Goal: Task Accomplishment & Management: Manage account settings

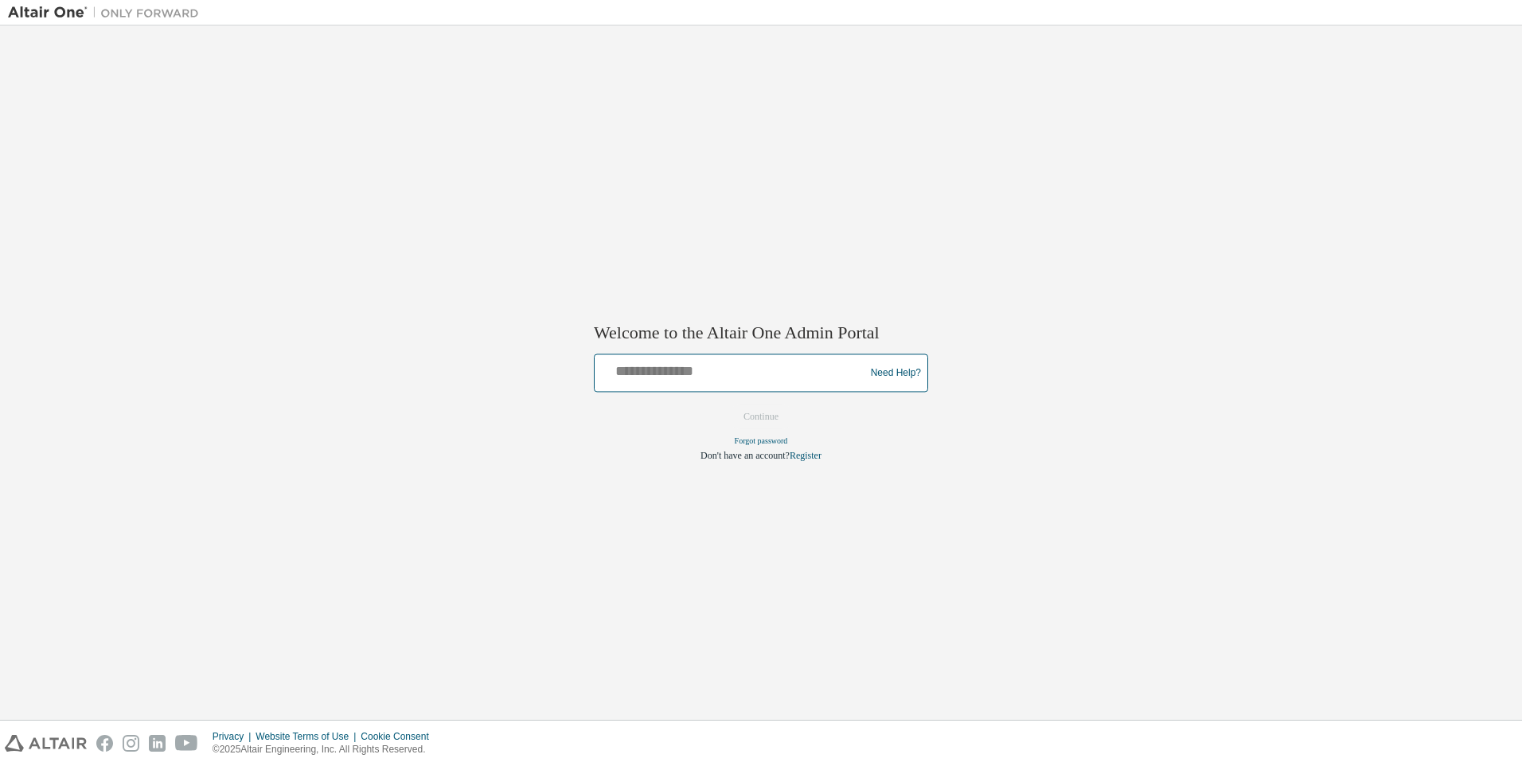
click at [624, 363] on input "text" at bounding box center [732, 369] width 262 height 23
type input "**********"
click at [764, 422] on button "Continue" at bounding box center [761, 417] width 68 height 24
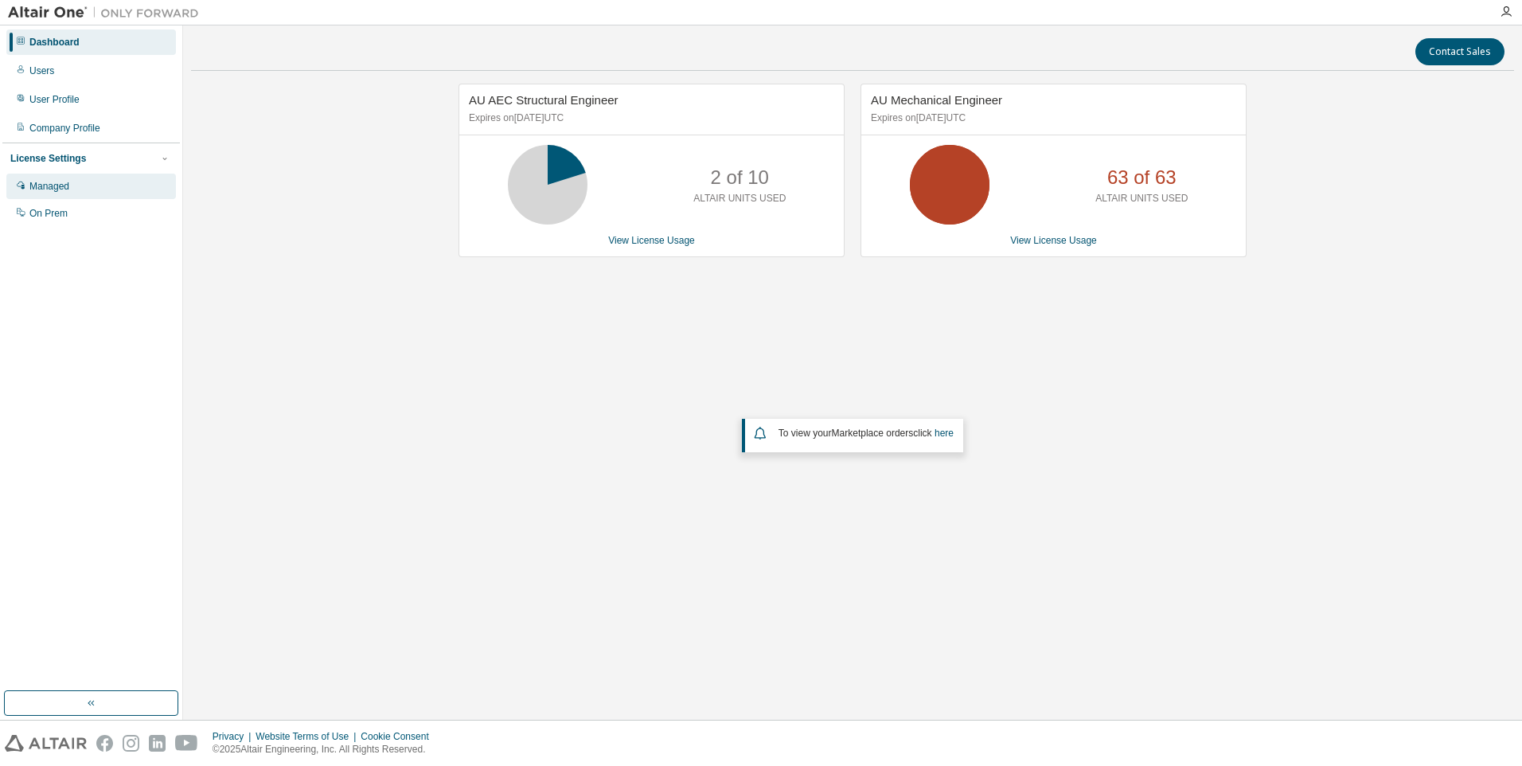
click at [38, 186] on div "Managed" at bounding box center [49, 186] width 40 height 13
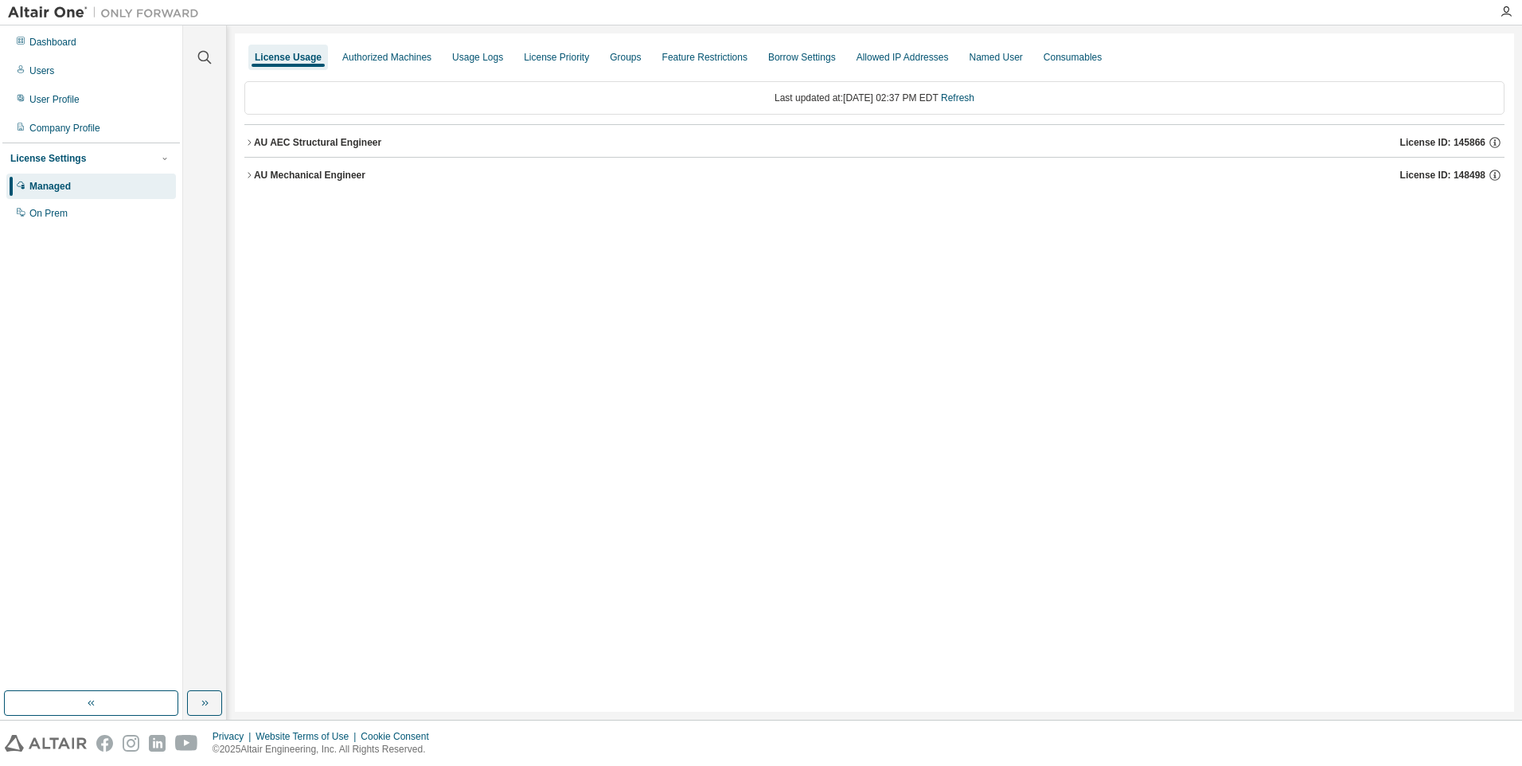
click at [303, 177] on div "AU Mechanical Engineer" at bounding box center [309, 175] width 111 height 13
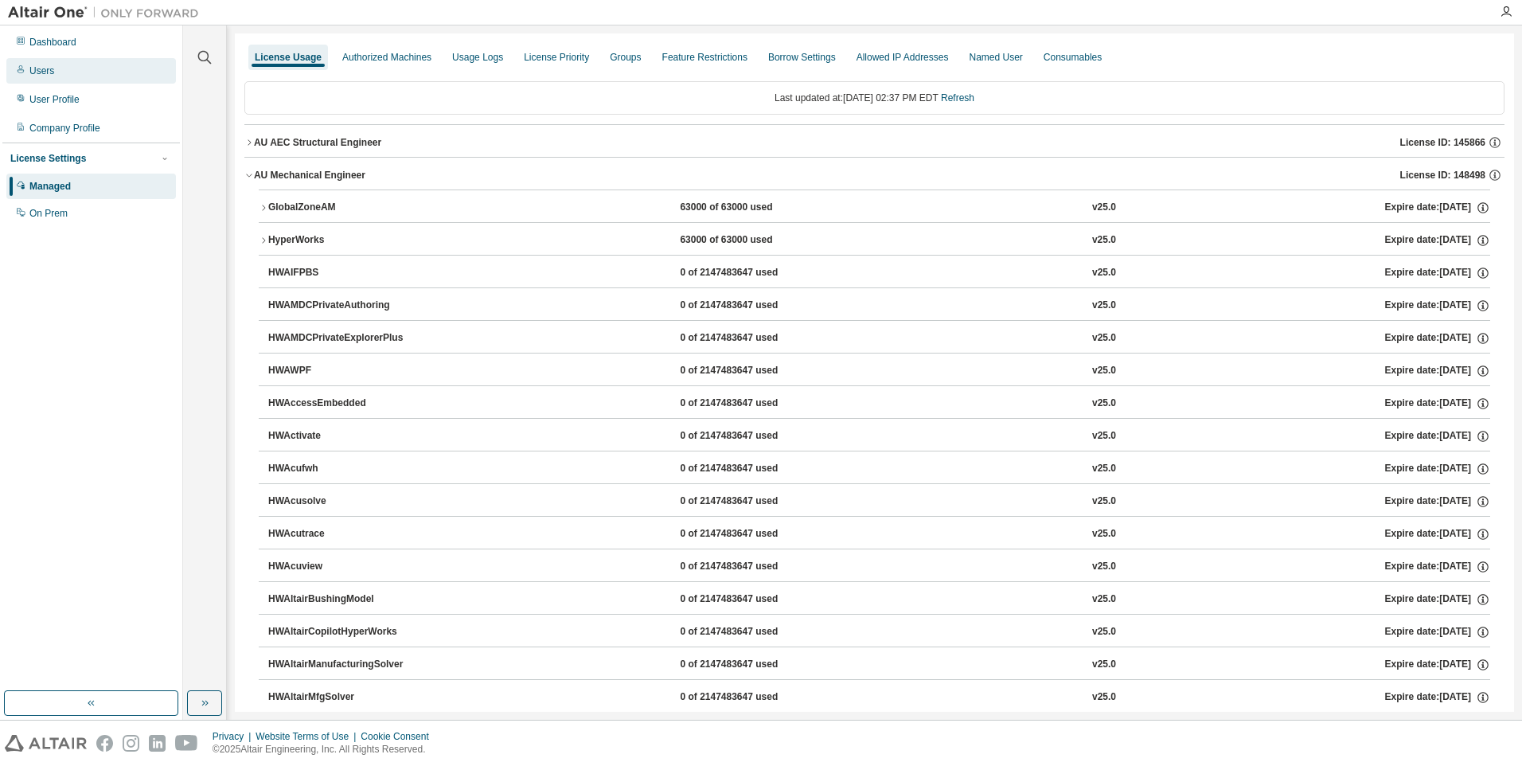
click at [48, 72] on div "Users" at bounding box center [41, 70] width 25 height 13
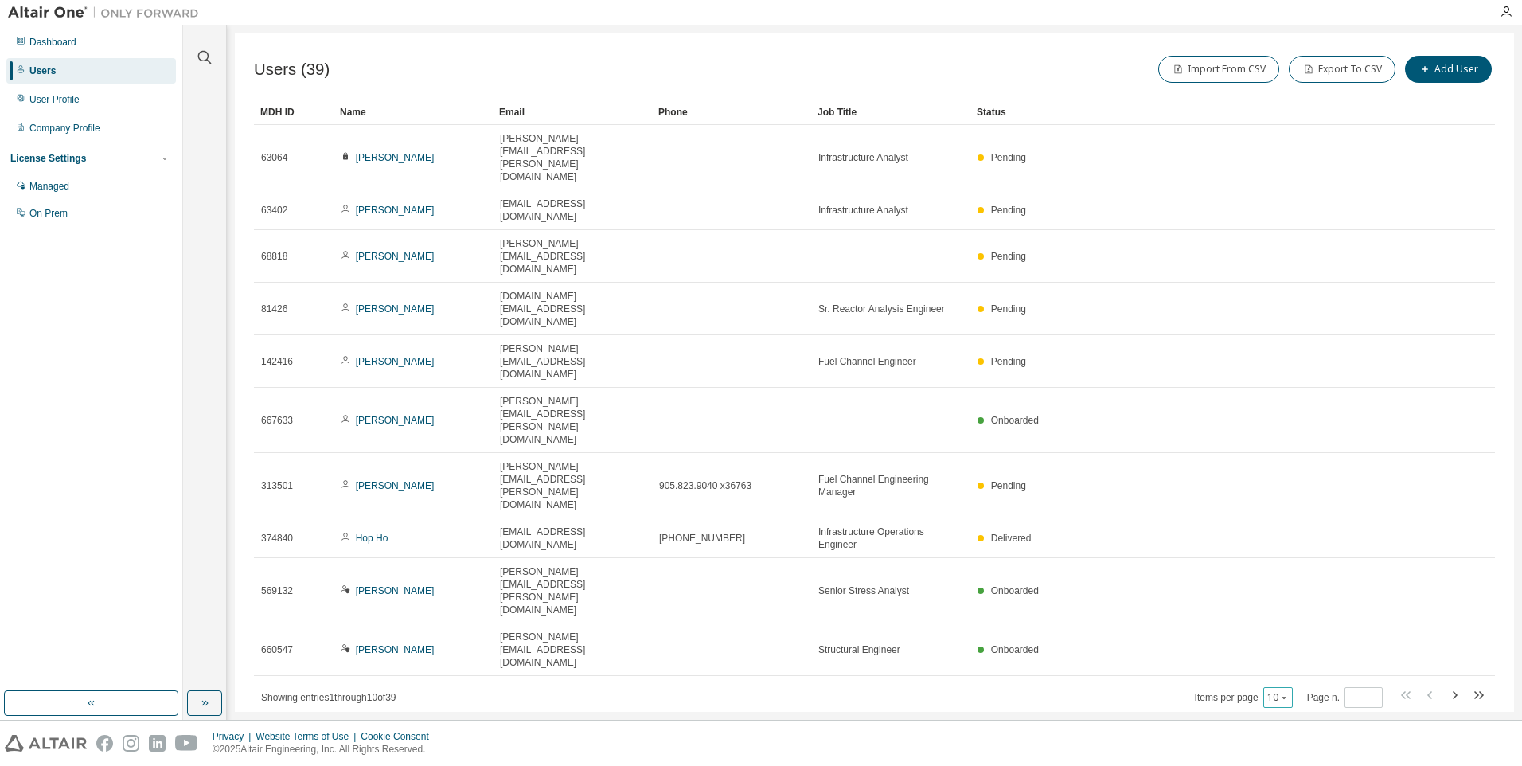
click at [1284, 693] on icon "button" at bounding box center [1285, 698] width 10 height 10
click at [1284, 518] on div "50" at bounding box center [1329, 521] width 127 height 19
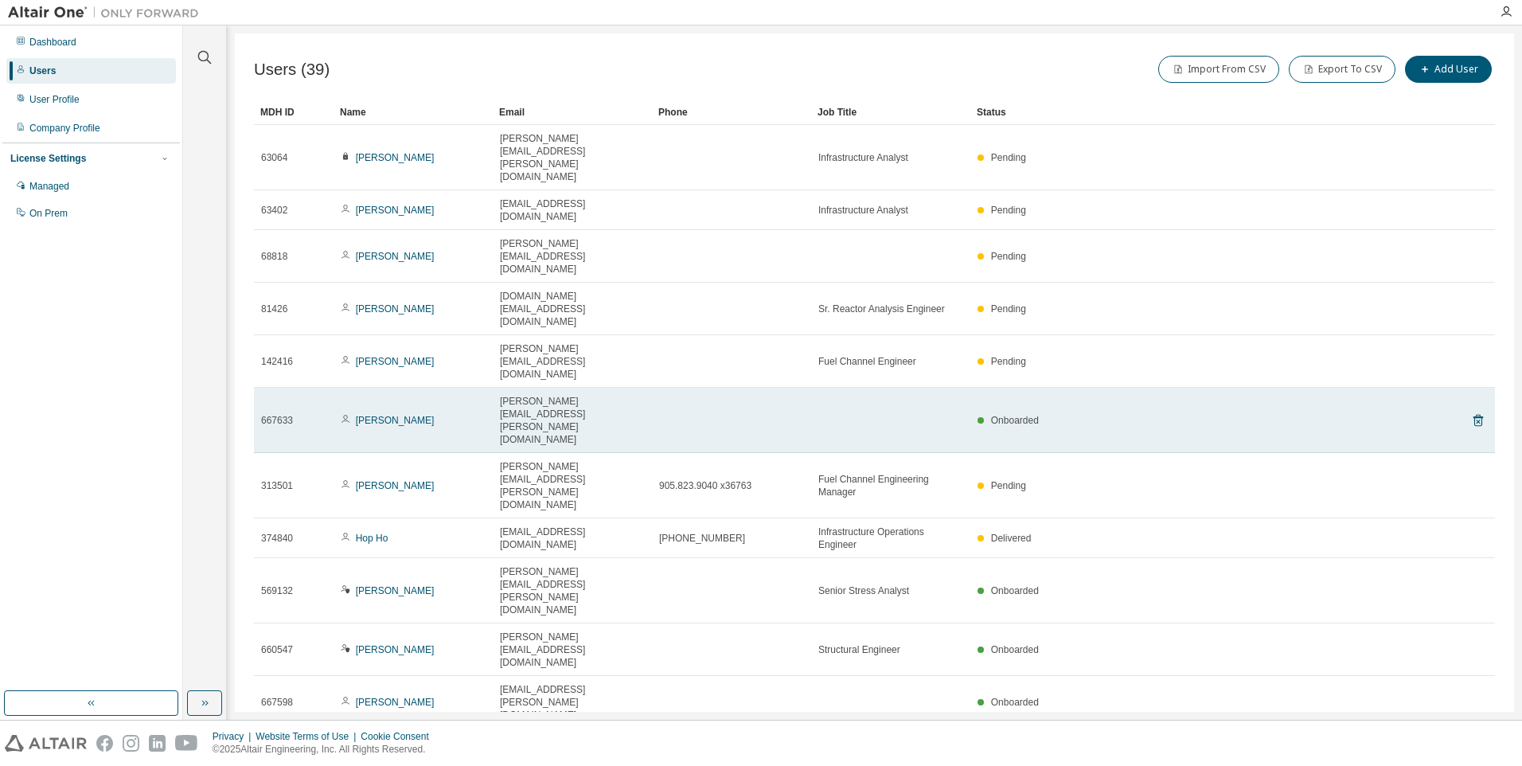
scroll to position [80, 0]
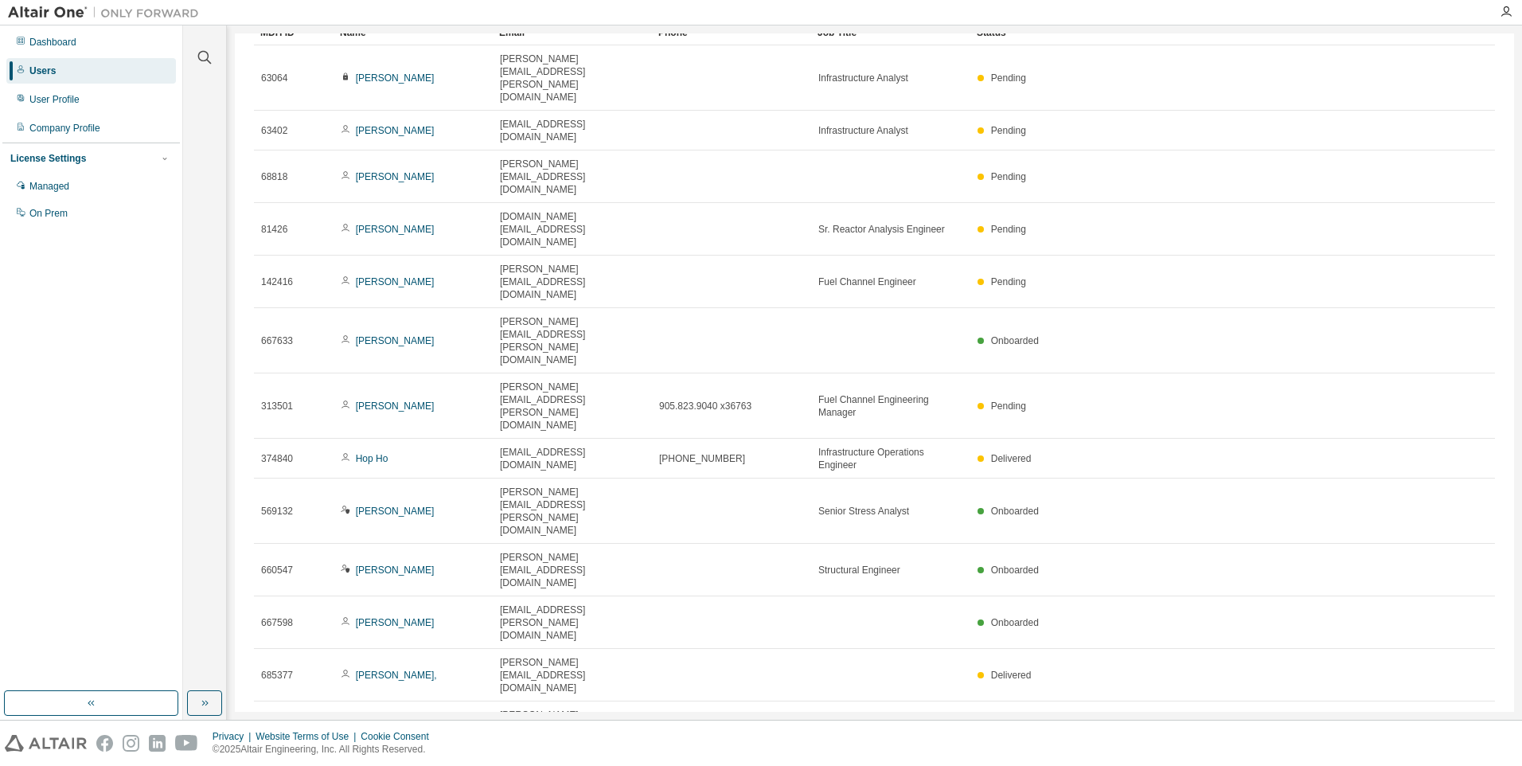
click at [57, 187] on div "Managed" at bounding box center [49, 186] width 40 height 13
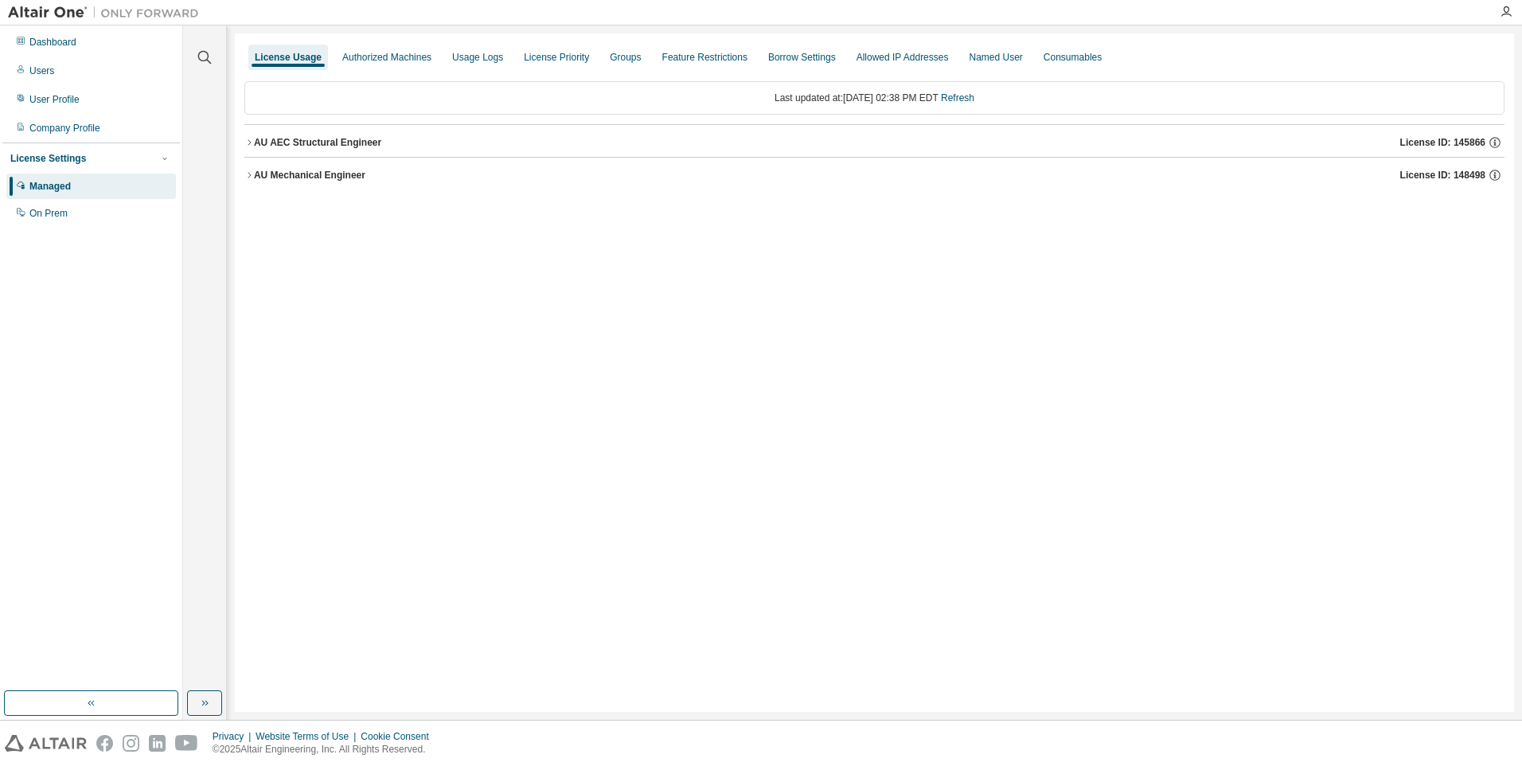
click at [249, 174] on icon "button" at bounding box center [249, 175] width 10 height 10
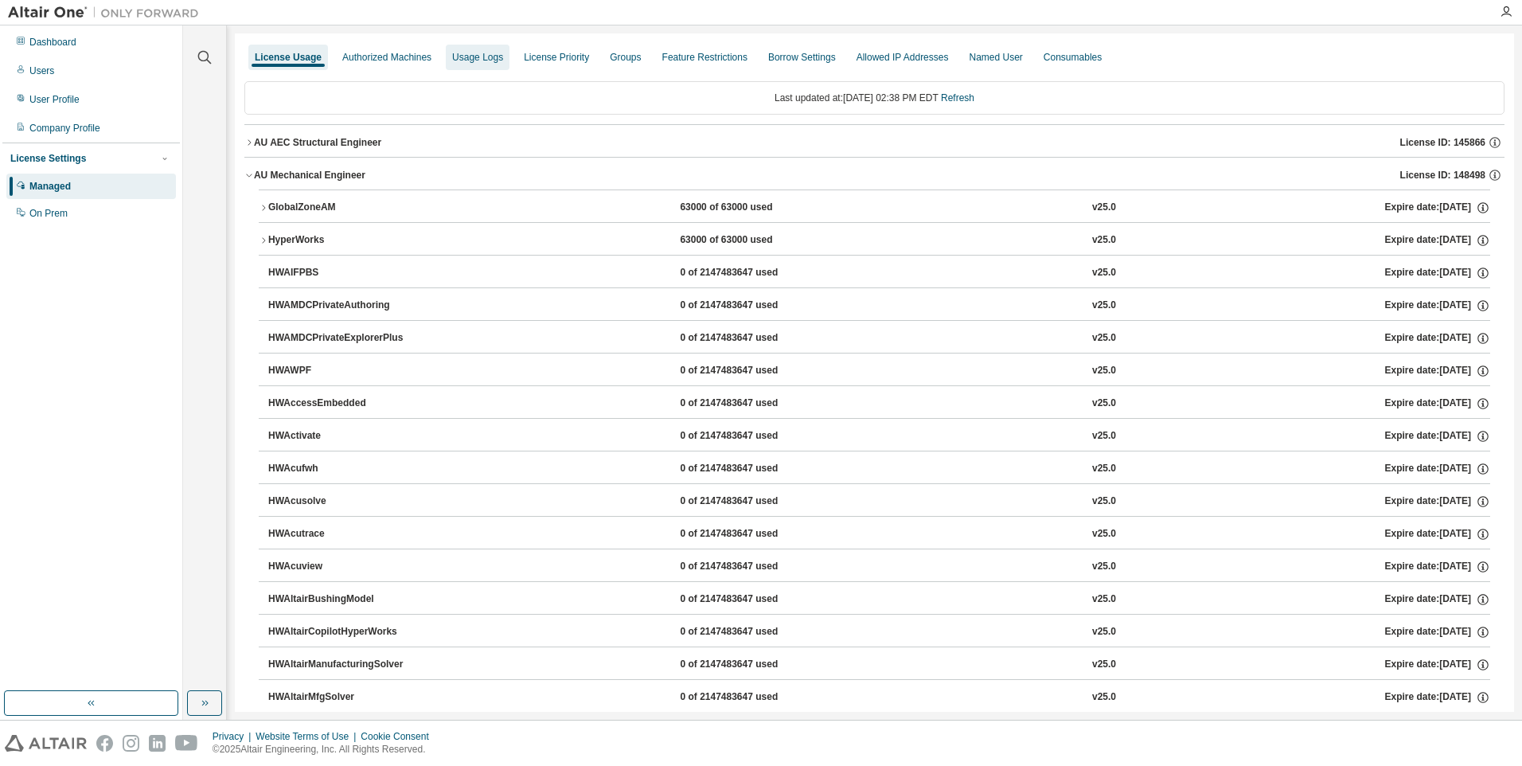
click at [483, 58] on div "Usage Logs" at bounding box center [477, 57] width 51 height 13
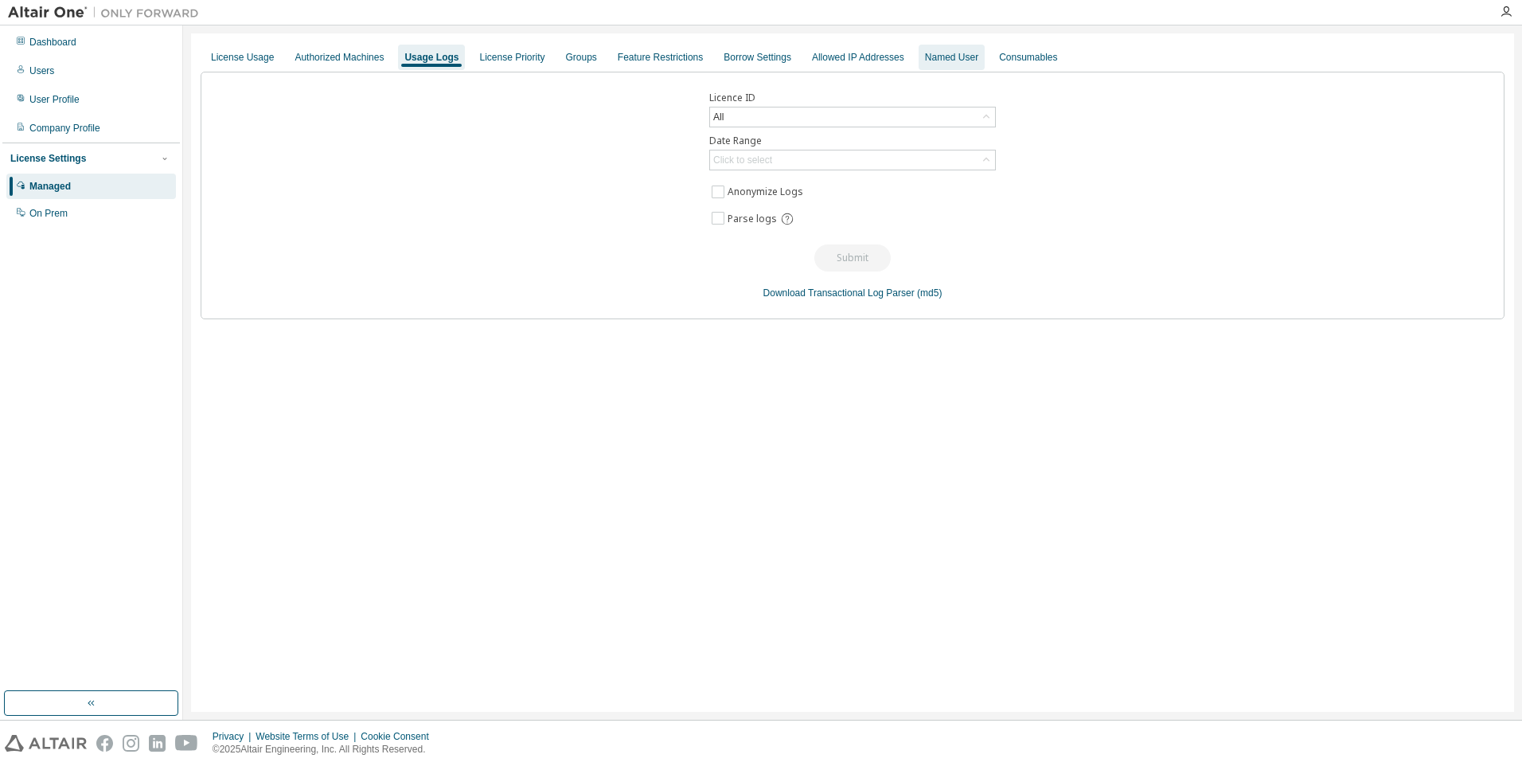
click at [929, 53] on div "Named User" at bounding box center [951, 57] width 53 height 13
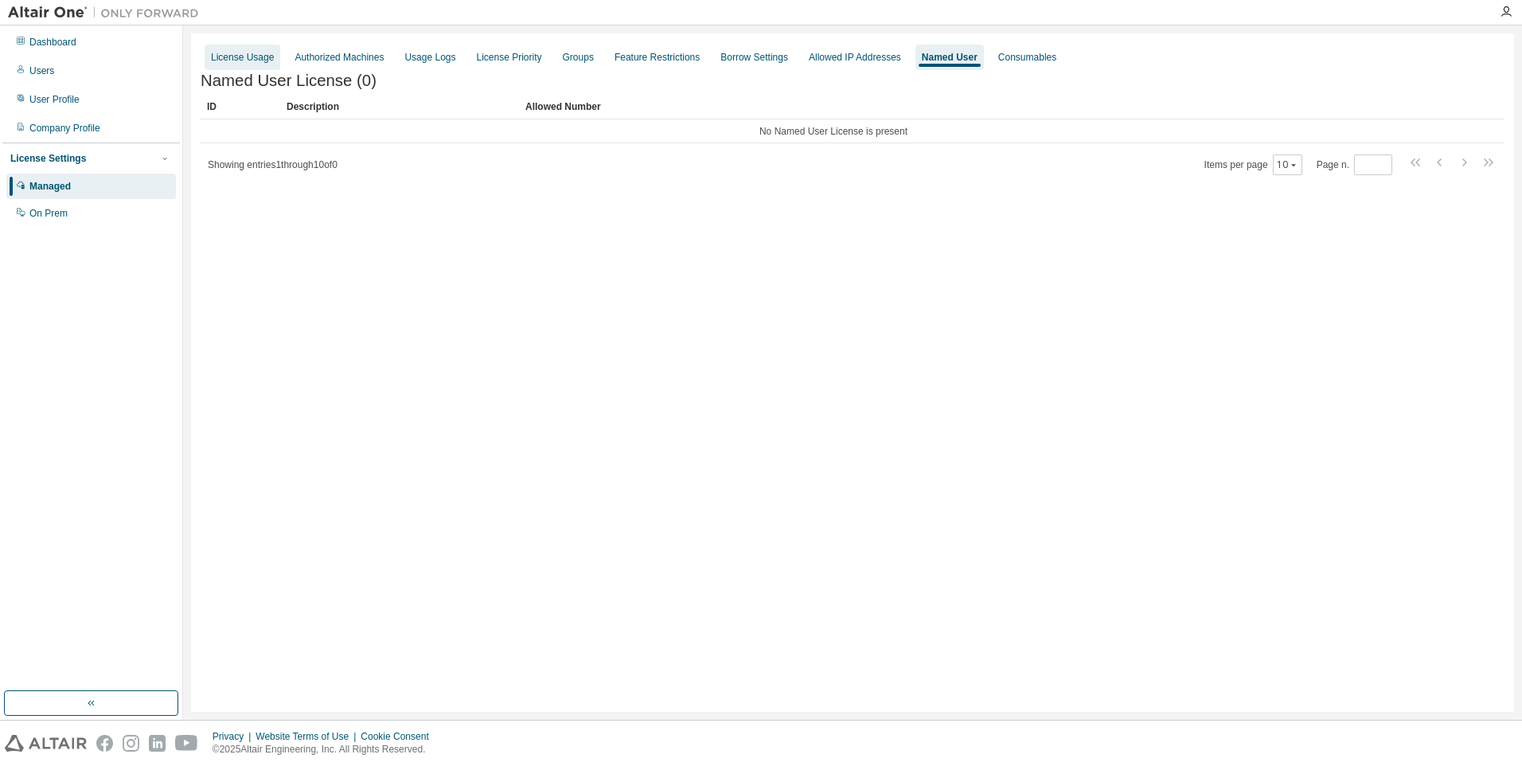
click at [223, 57] on div "License Usage" at bounding box center [242, 57] width 63 height 13
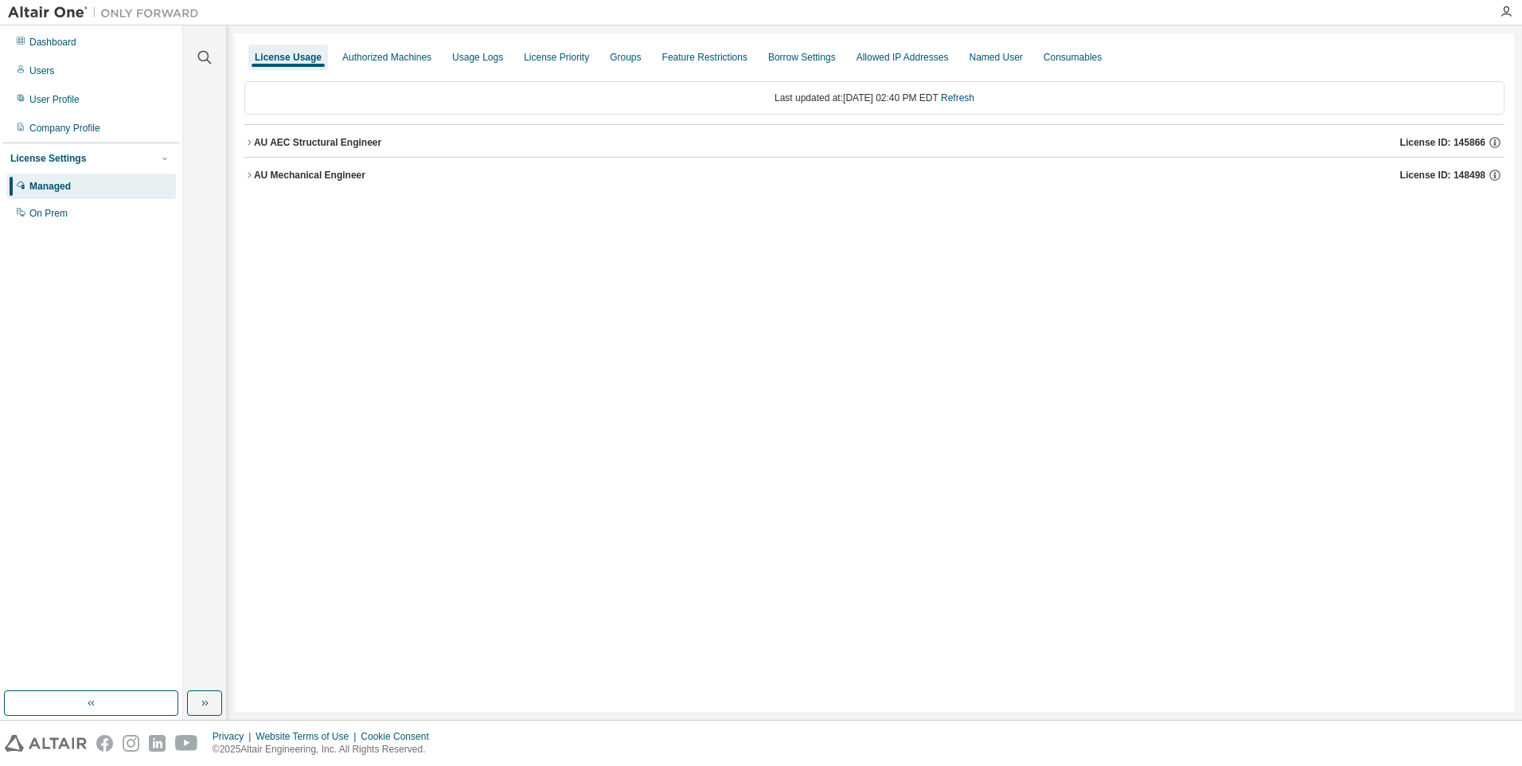
click at [250, 143] on icon "button" at bounding box center [249, 143] width 10 height 10
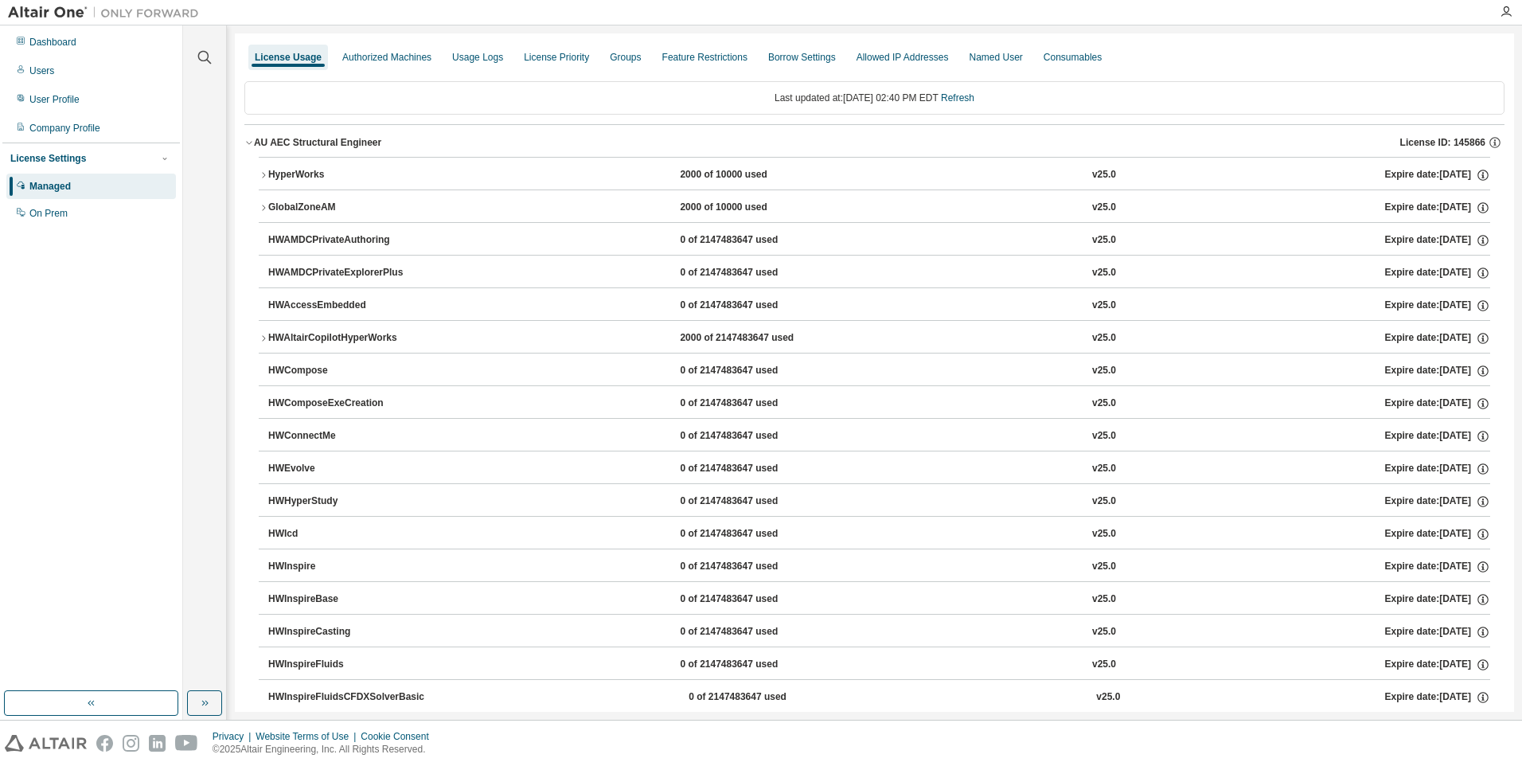
click at [252, 142] on icon "button" at bounding box center [249, 143] width 10 height 10
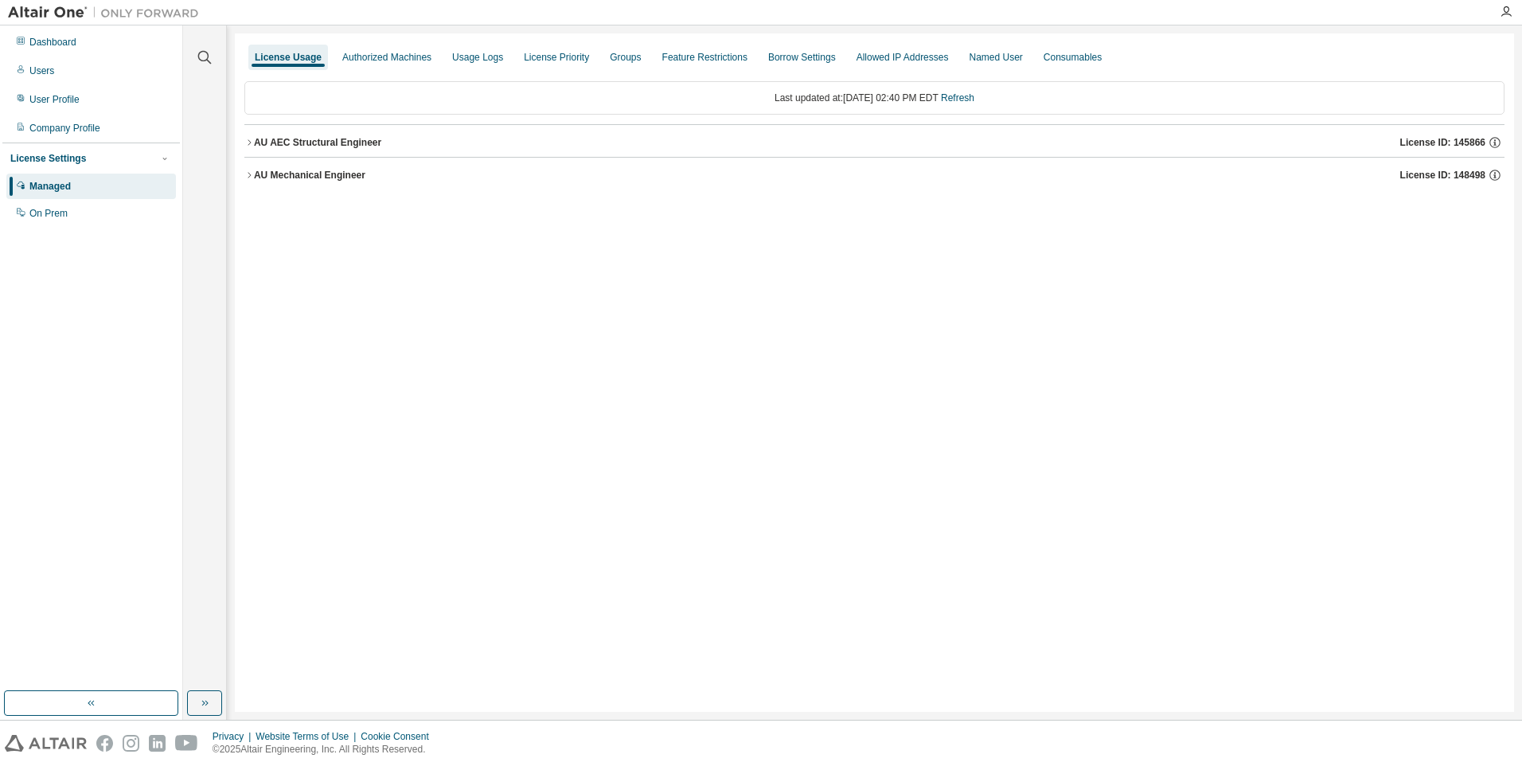
click at [248, 178] on icon "button" at bounding box center [249, 175] width 3 height 6
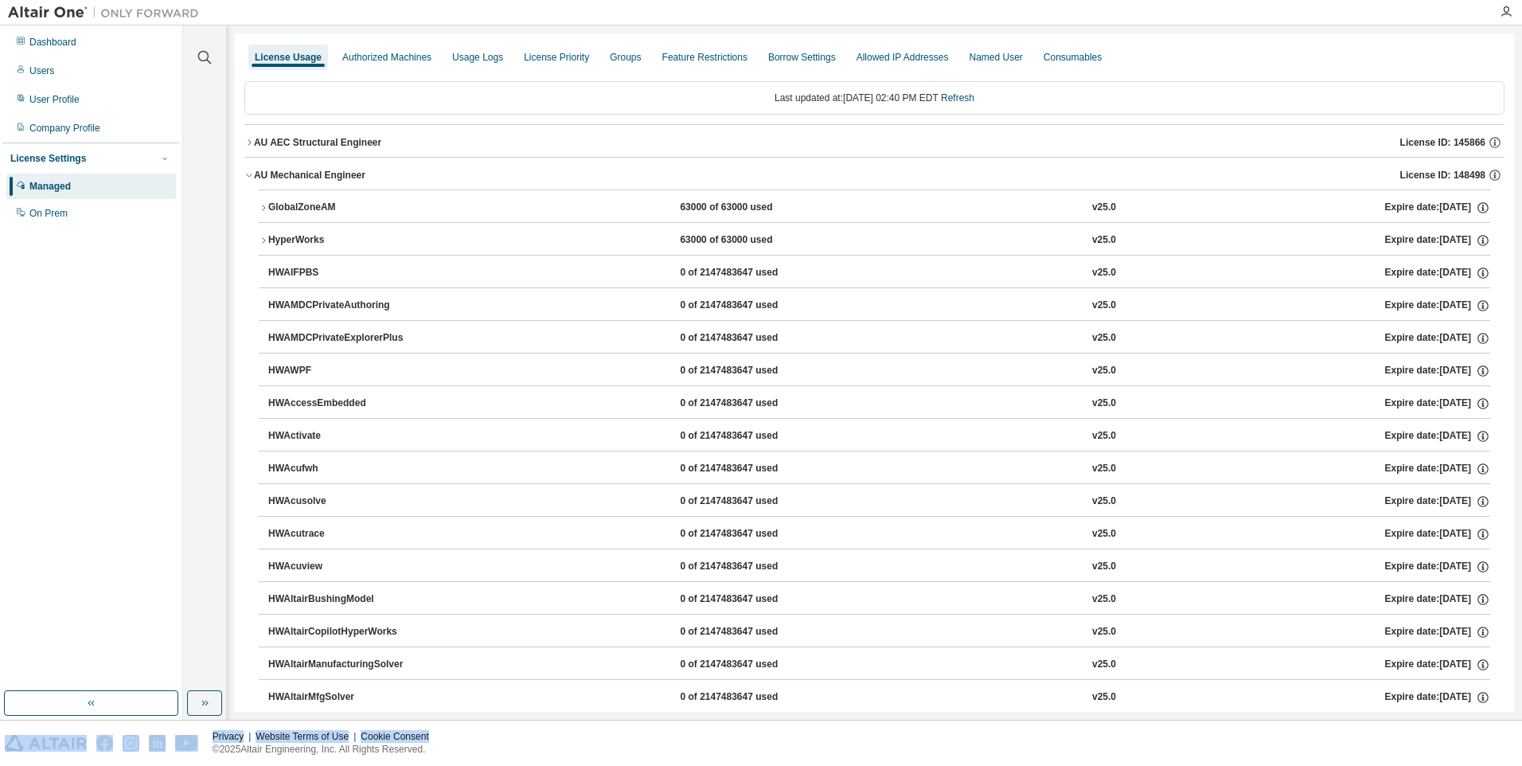
drag, startPoint x: 528, startPoint y: 716, endPoint x: 582, endPoint y: 731, distance: 56.2
click at [582, 731] on div "Dashboard Users User Profile Company Profile License Settings Managed On Prem C…" at bounding box center [761, 383] width 1522 height 766
click at [267, 208] on icon "button" at bounding box center [264, 208] width 10 height 10
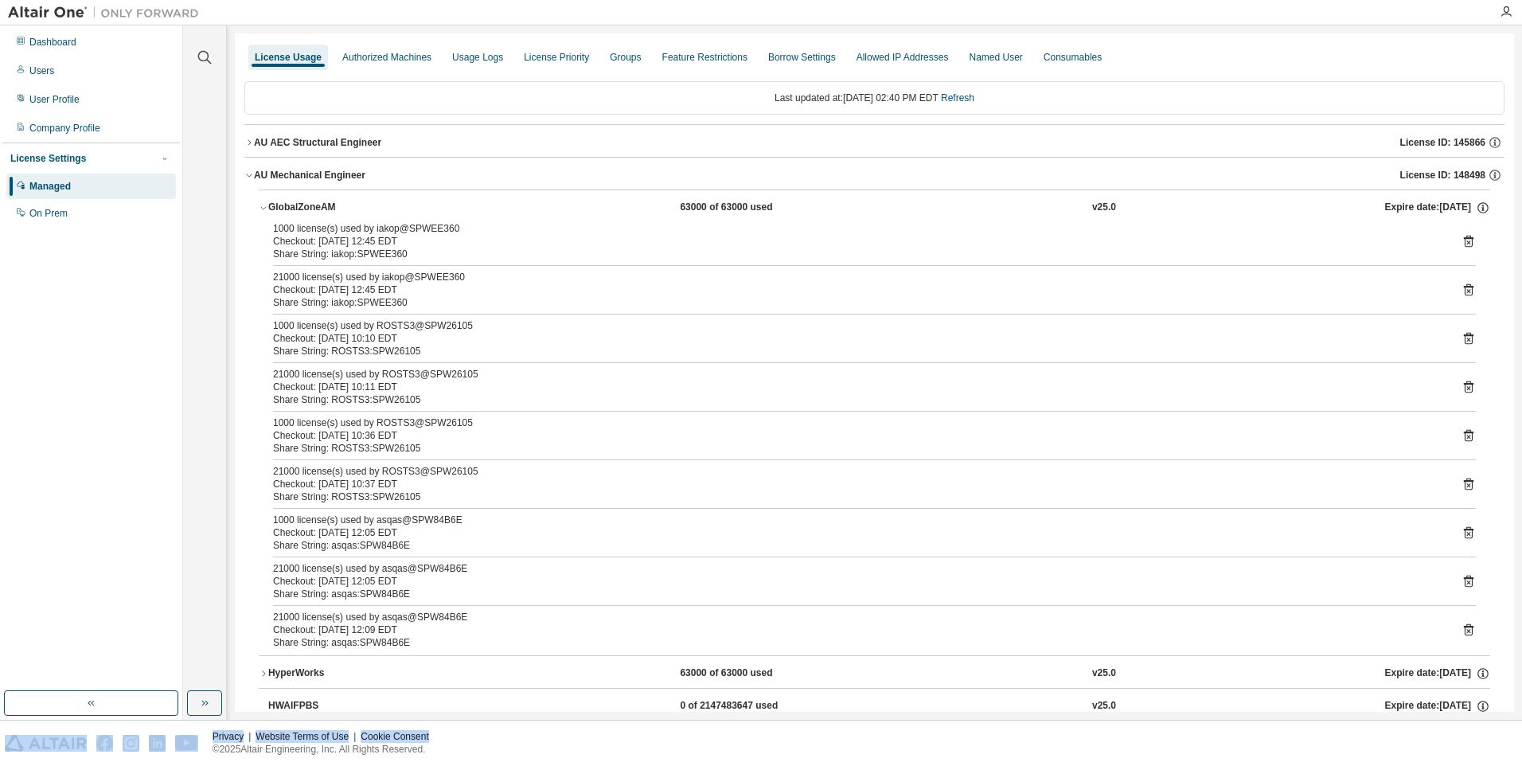
click at [264, 207] on icon "button" at bounding box center [264, 208] width 10 height 10
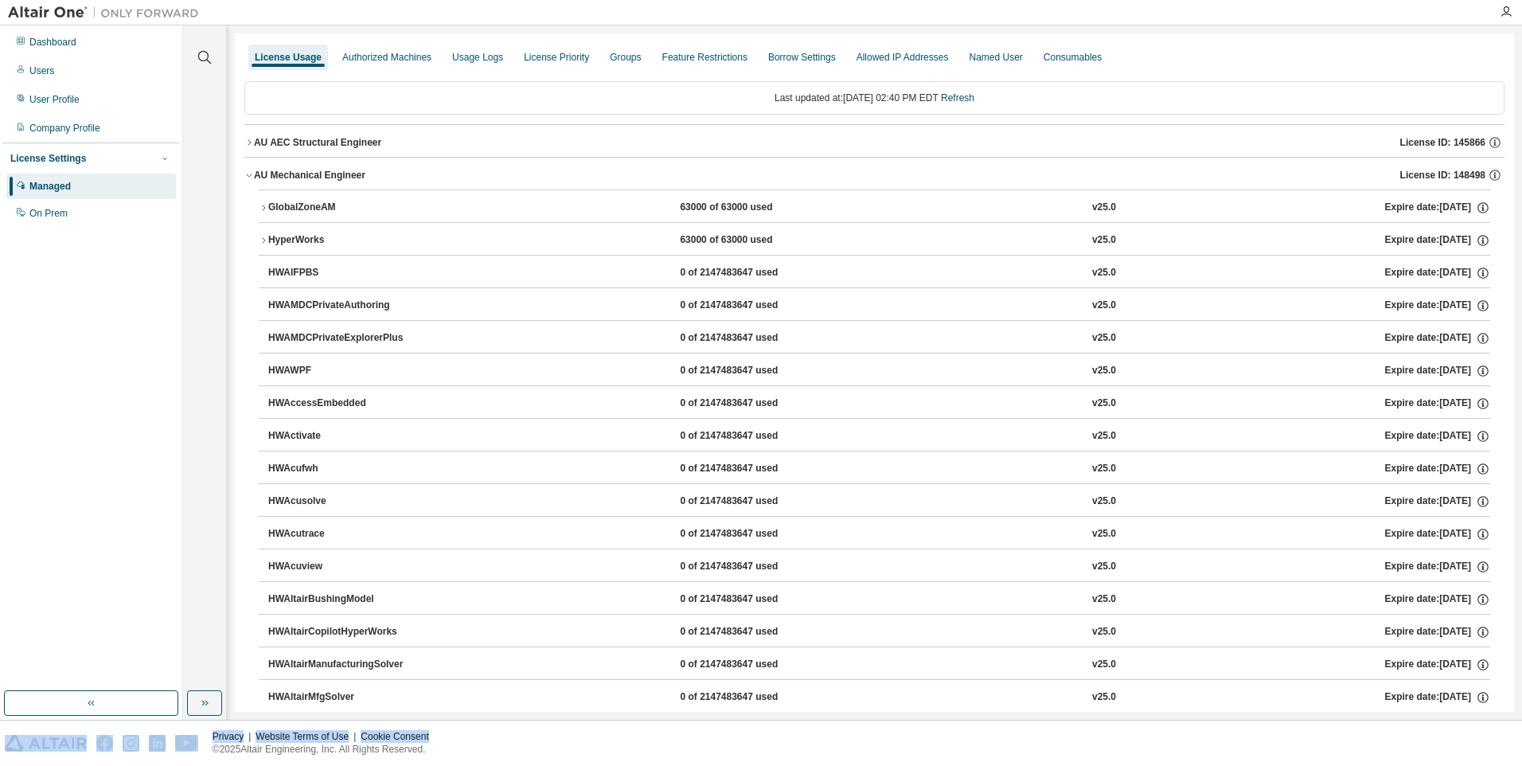
click at [261, 240] on icon "button" at bounding box center [264, 241] width 10 height 10
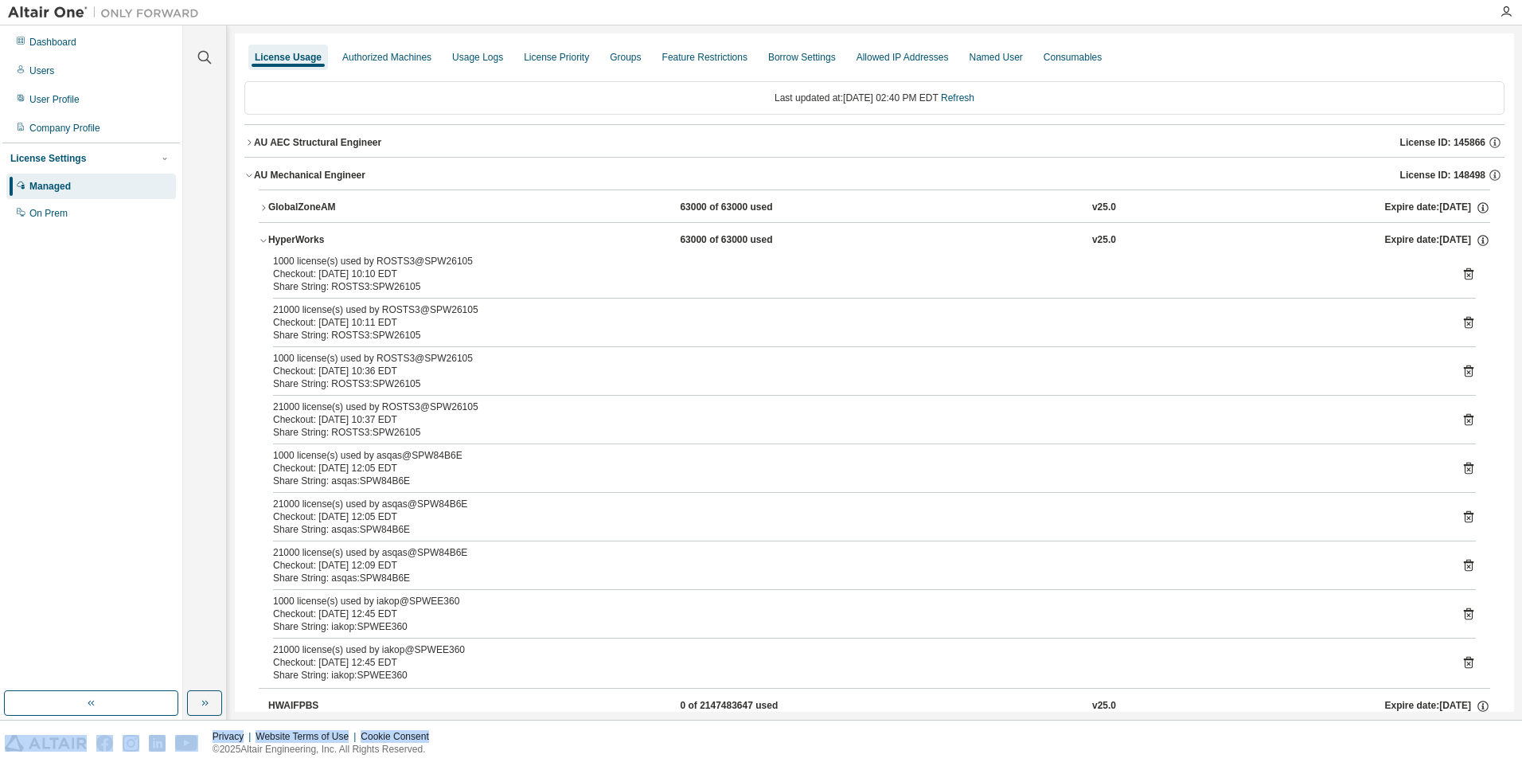
click at [264, 204] on icon "button" at bounding box center [264, 208] width 10 height 10
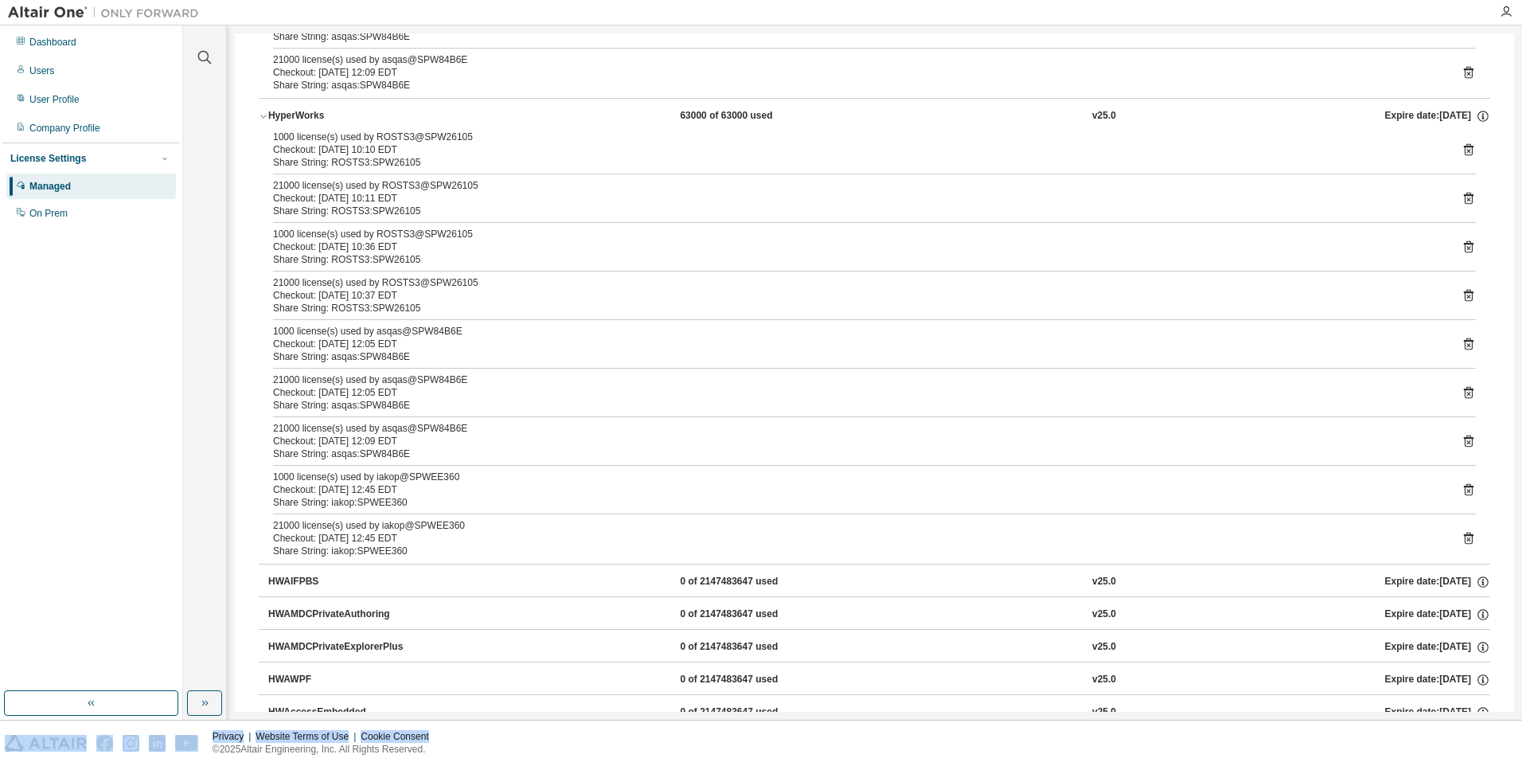
scroll to position [796, 0]
